Goal: Transaction & Acquisition: Purchase product/service

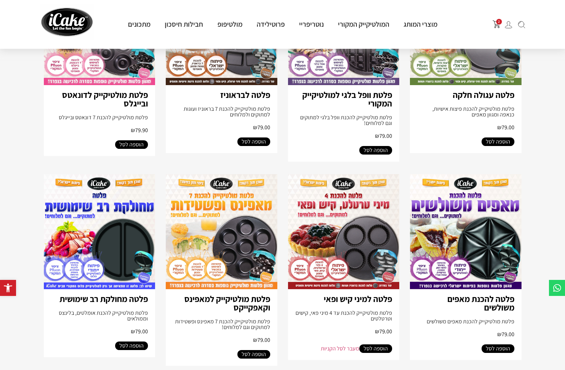
click at [466, 237] on img at bounding box center [466, 231] width 112 height 115
click at [466, 236] on img at bounding box center [466, 231] width 112 height 115
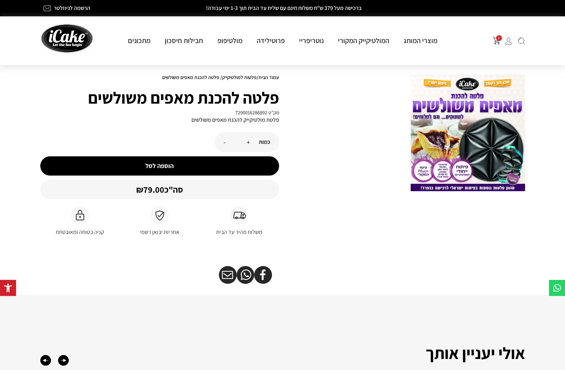
click at [454, 153] on img at bounding box center [468, 132] width 114 height 117
